Goal: Information Seeking & Learning: Learn about a topic

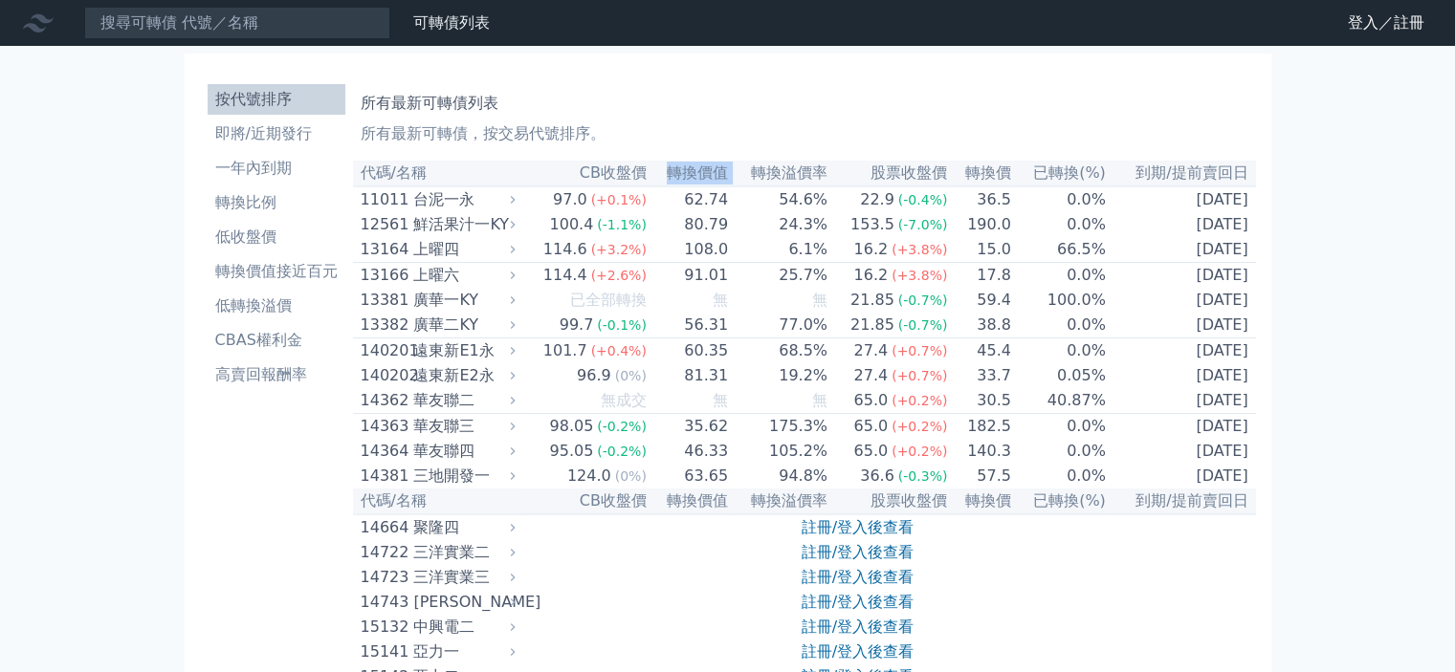
drag, startPoint x: 662, startPoint y: 175, endPoint x: 728, endPoint y: 181, distance: 66.2
click at [728, 181] on tr "代碼/名稱 CB收盤價 轉換價值 轉換溢價率 股票收盤價 轉換價 已轉換(%) 到期/提前賣回日" at bounding box center [804, 174] width 903 height 26
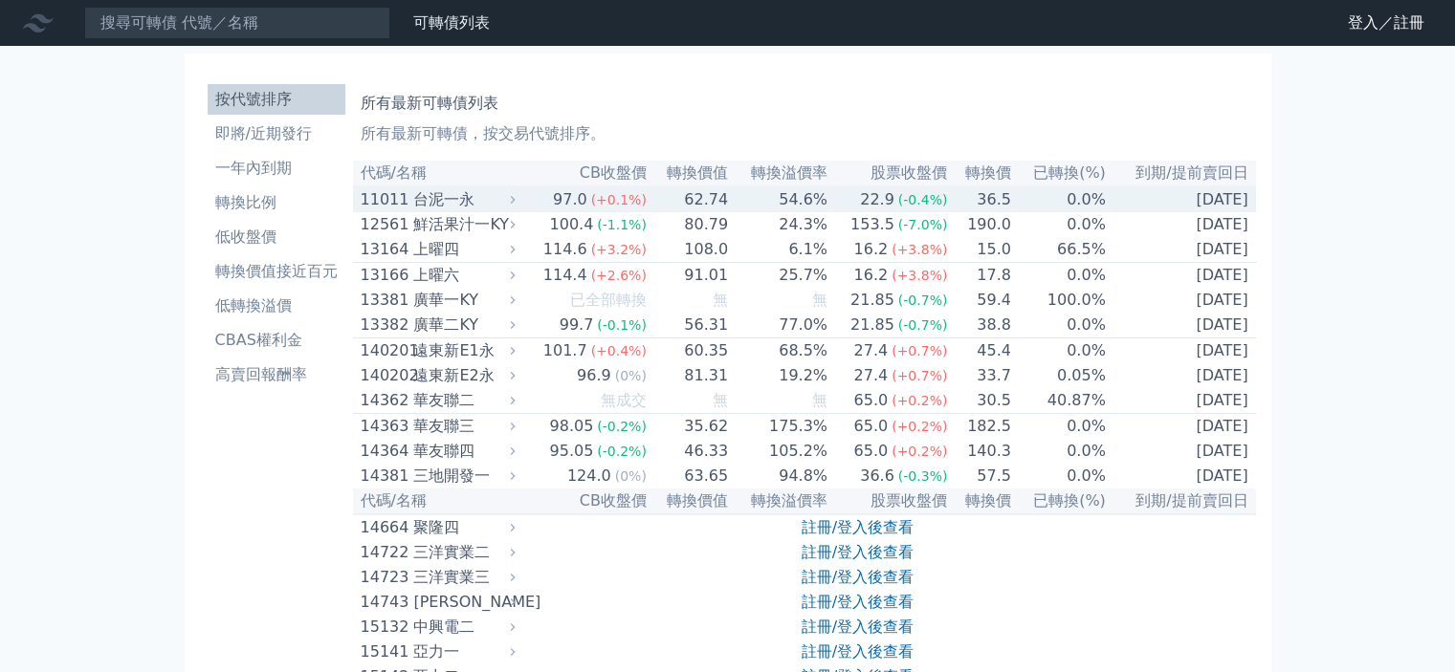
click at [529, 199] on td "97.0 (+0.1%)" at bounding box center [583, 199] width 127 height 26
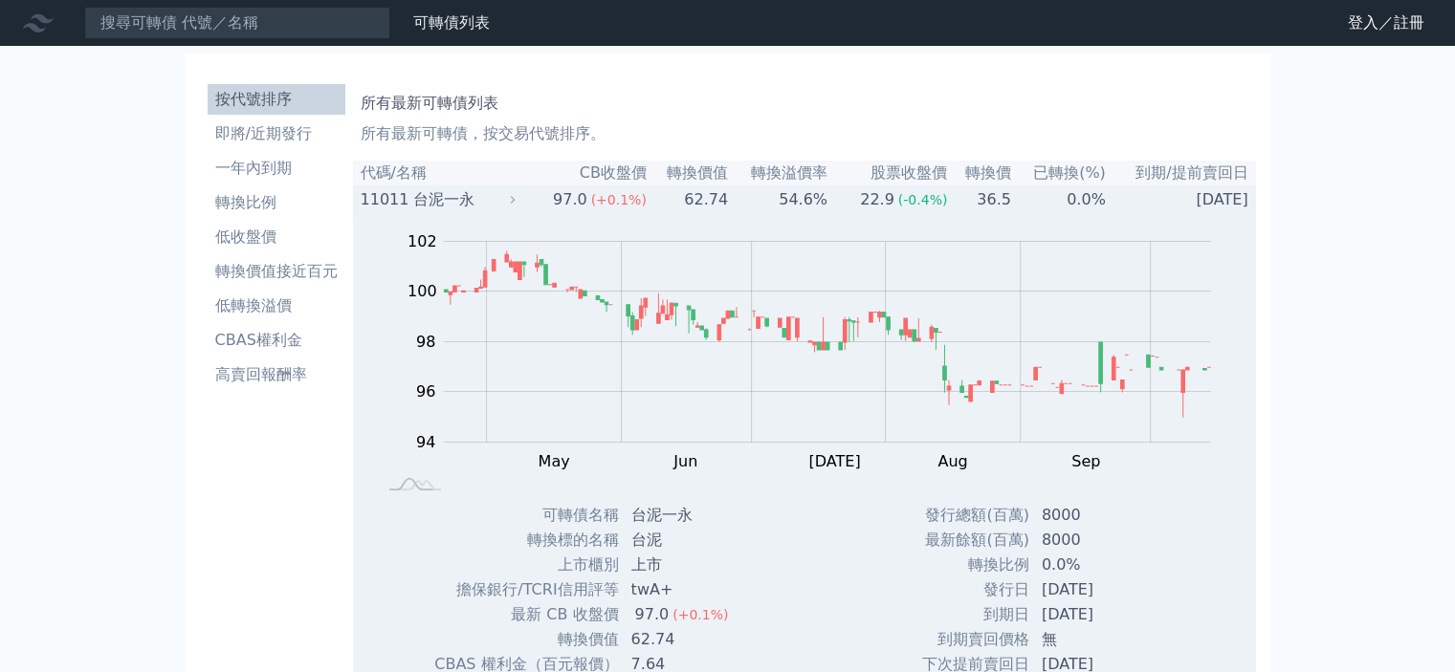
click at [529, 199] on td "97.0 (+0.1%)" at bounding box center [583, 199] width 127 height 26
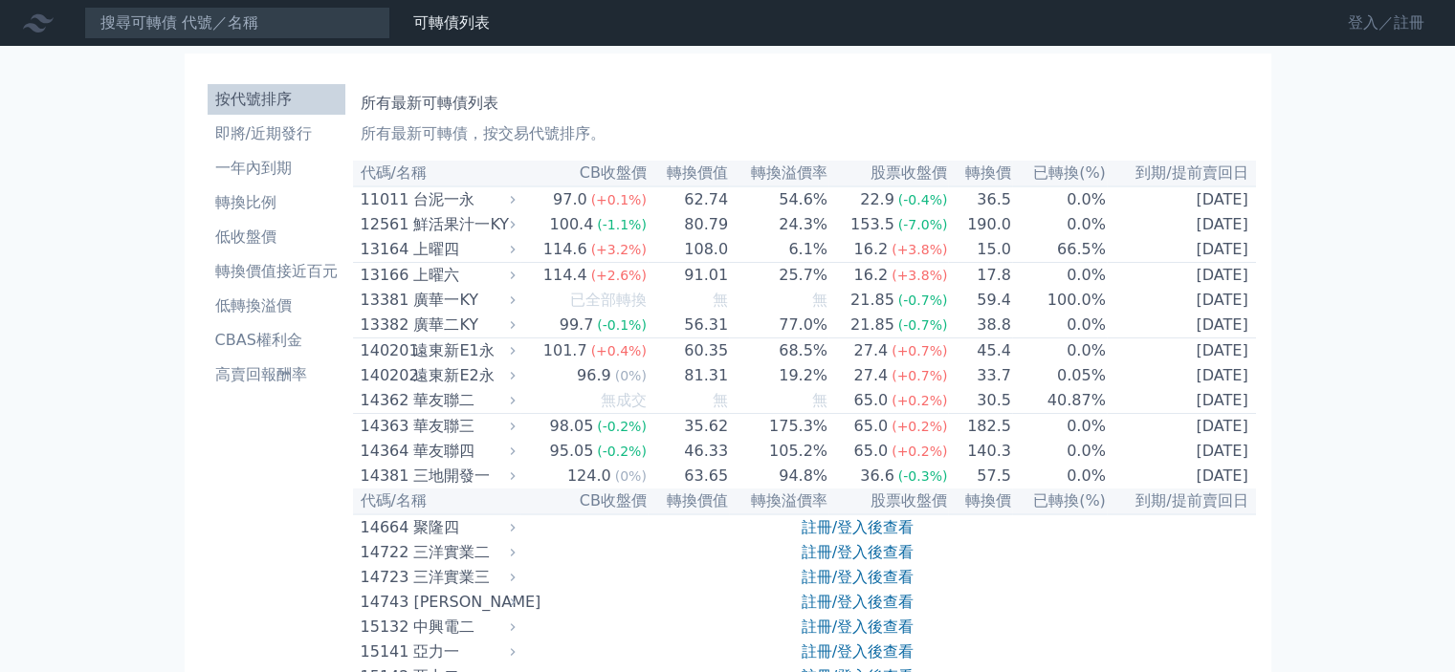
click at [1355, 29] on link "登入／註冊" at bounding box center [1385, 23] width 107 height 31
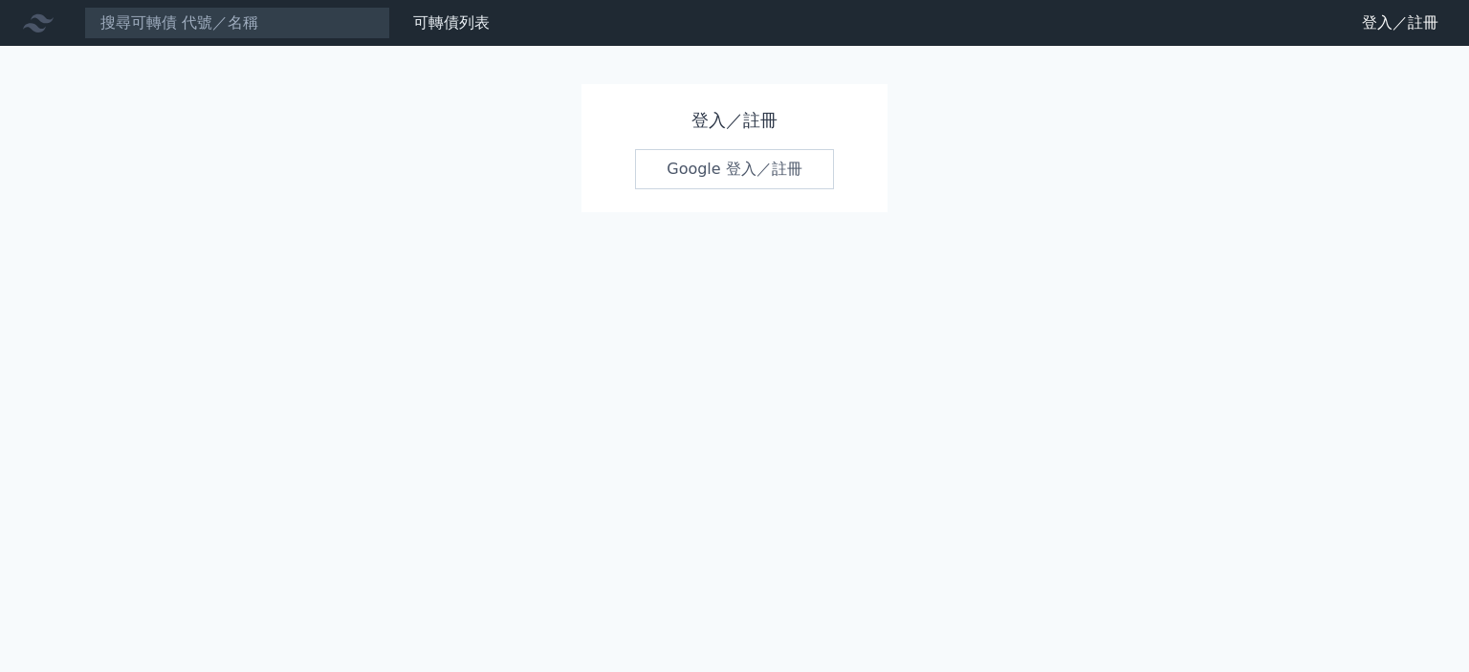
click at [684, 167] on link "Google 登入／註冊" at bounding box center [734, 169] width 199 height 40
click at [746, 156] on link "Google 登入／註冊" at bounding box center [734, 169] width 199 height 40
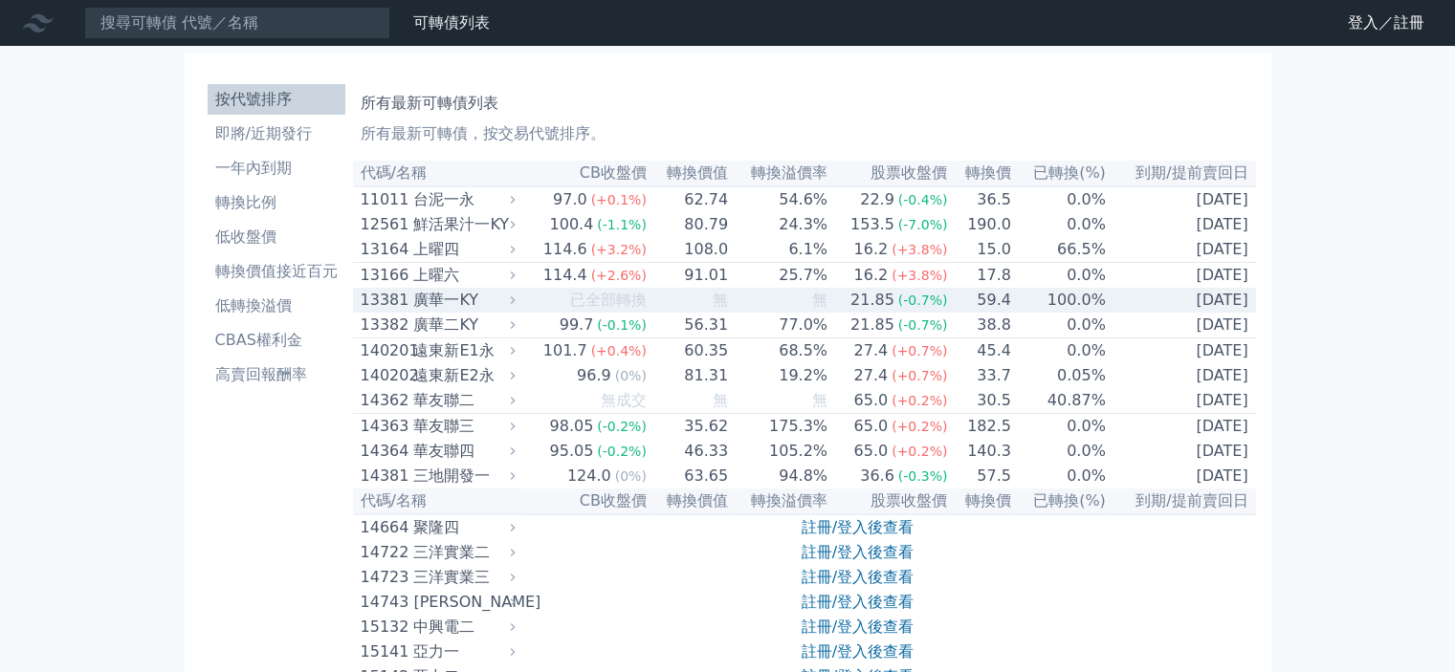
click at [768, 313] on td "無" at bounding box center [778, 300] width 99 height 25
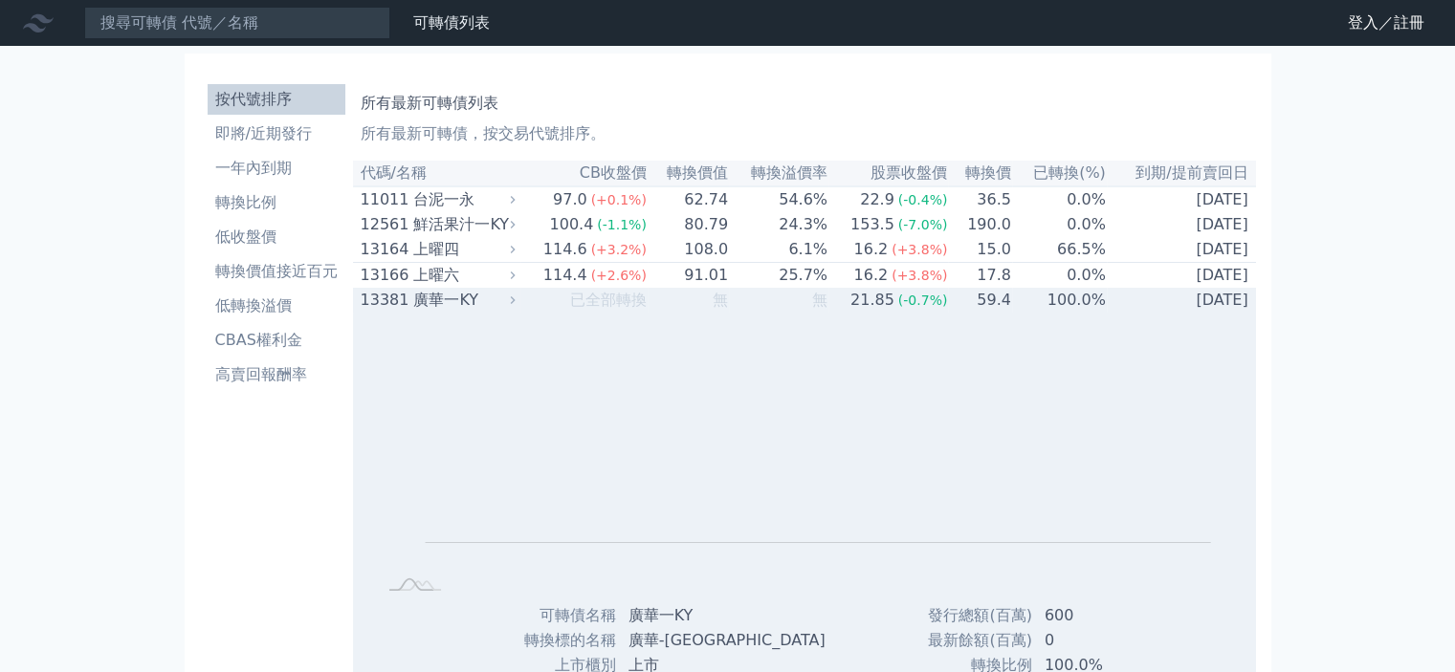
click at [765, 313] on td "無" at bounding box center [778, 300] width 99 height 25
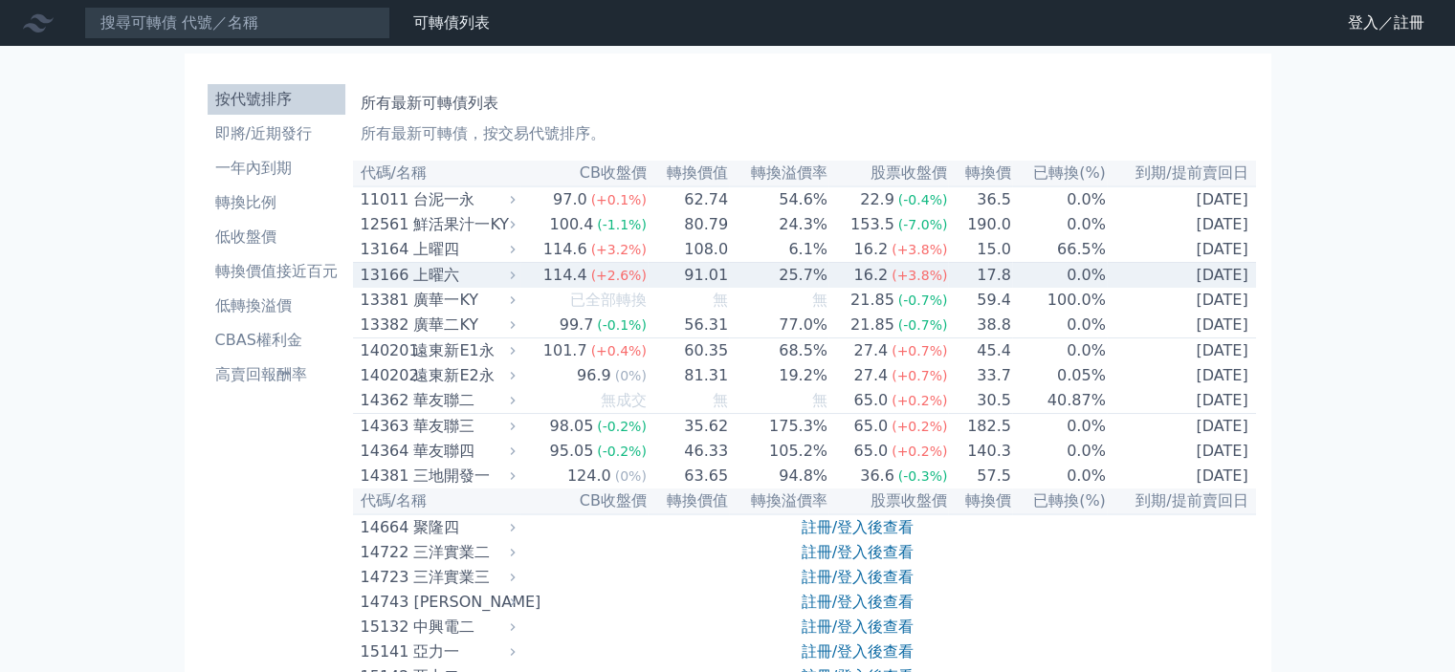
click at [768, 279] on td "25.7%" at bounding box center [778, 276] width 99 height 26
